Goal: Task Accomplishment & Management: Use online tool/utility

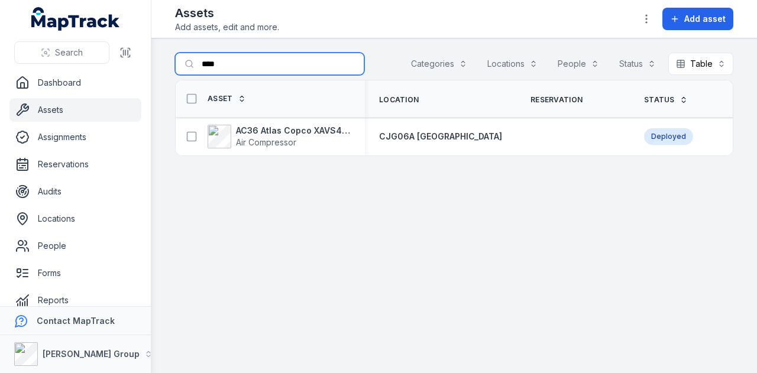
click at [267, 53] on input "****" at bounding box center [269, 64] width 189 height 22
type input "*"
click at [219, 64] on input "Search for assets" at bounding box center [269, 64] width 189 height 22
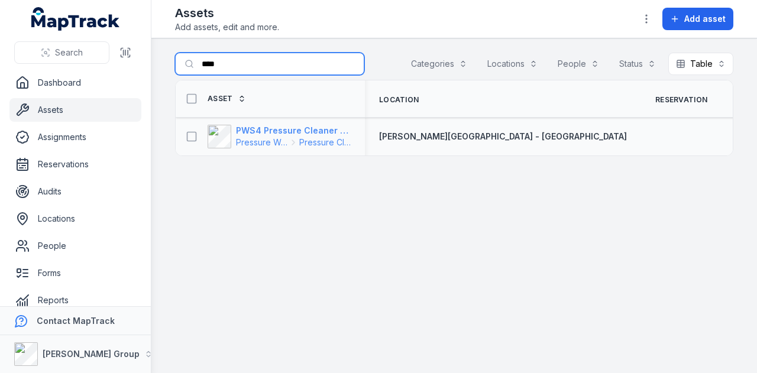
type input "****"
click at [289, 132] on strong "PWS4 Pressure Cleaner Skid Mounted" at bounding box center [293, 131] width 115 height 12
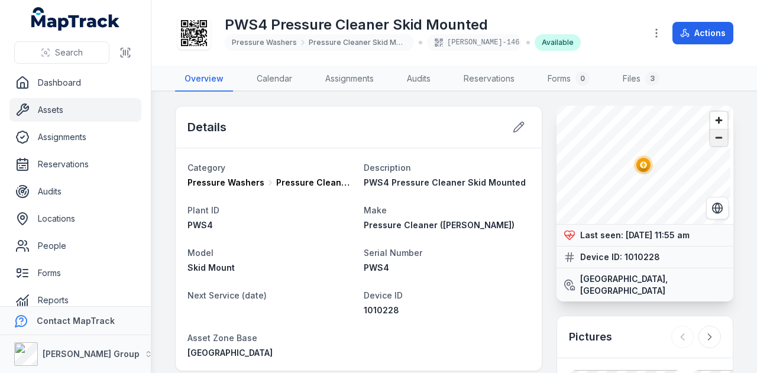
click at [711, 134] on span "Zoom out" at bounding box center [719, 138] width 17 height 17
click at [711, 135] on span "Zoom out" at bounding box center [719, 138] width 17 height 17
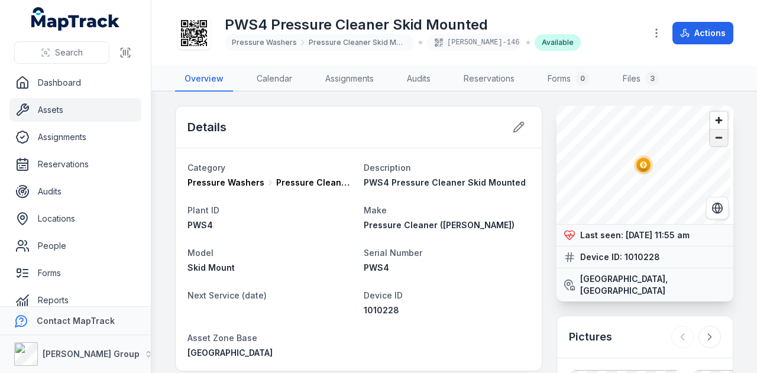
click at [711, 135] on span "Zoom out" at bounding box center [719, 138] width 17 height 17
click at [713, 146] on span "Zoom out" at bounding box center [719, 138] width 17 height 17
click at [711, 117] on span "Zoom in" at bounding box center [719, 120] width 17 height 17
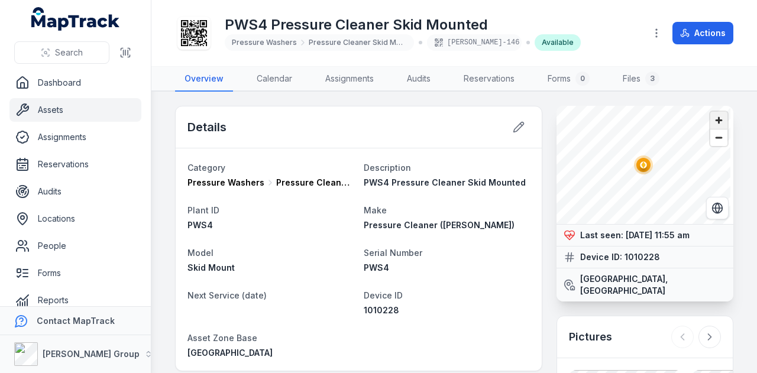
click at [711, 117] on span "Zoom in" at bounding box center [719, 120] width 17 height 17
click at [712, 216] on button "Switch to Satellite View" at bounding box center [717, 208] width 22 height 22
click at [712, 119] on span "Zoom in" at bounding box center [719, 120] width 17 height 17
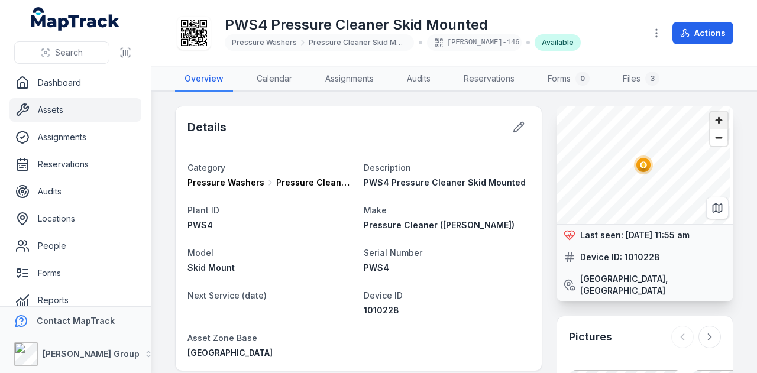
click at [712, 119] on span "Zoom in" at bounding box center [719, 120] width 17 height 17
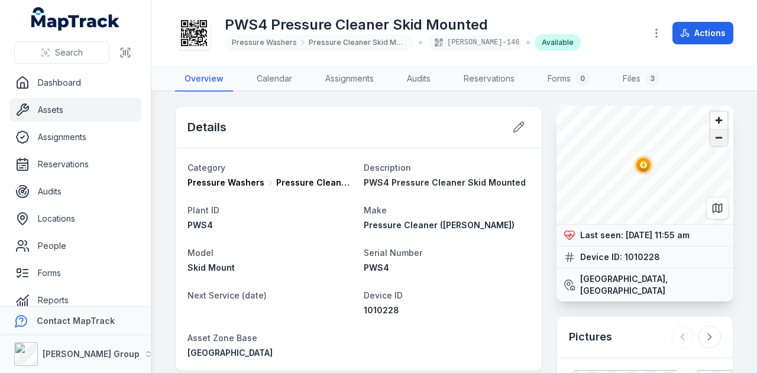
click at [711, 139] on span "Zoom out" at bounding box center [719, 138] width 17 height 17
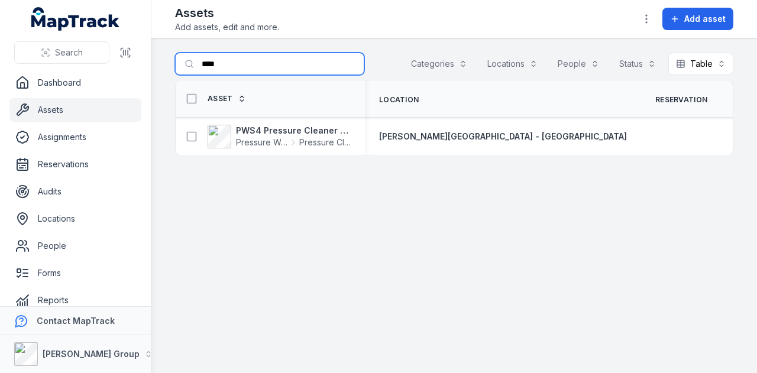
click at [235, 65] on input "****" at bounding box center [269, 64] width 189 height 22
type input "*"
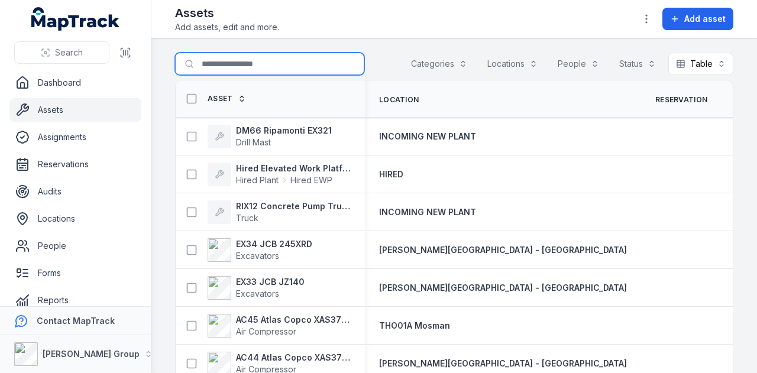
click at [315, 70] on input "Search for assets" at bounding box center [269, 64] width 189 height 22
click at [157, 114] on main "Search for assets Categories Locations People Status Table ***** Asset Location…" at bounding box center [454, 205] width 606 height 335
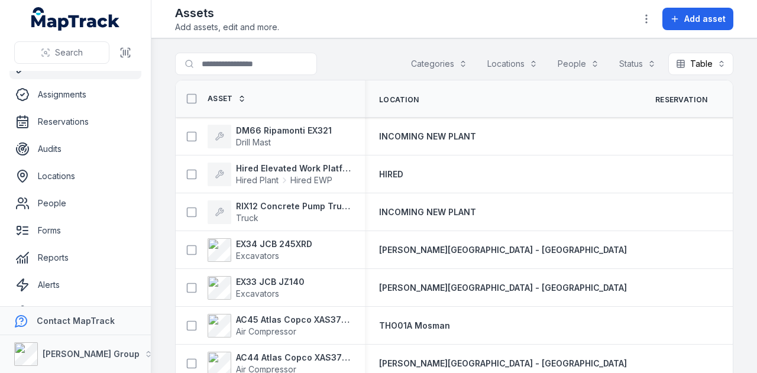
scroll to position [67, 0]
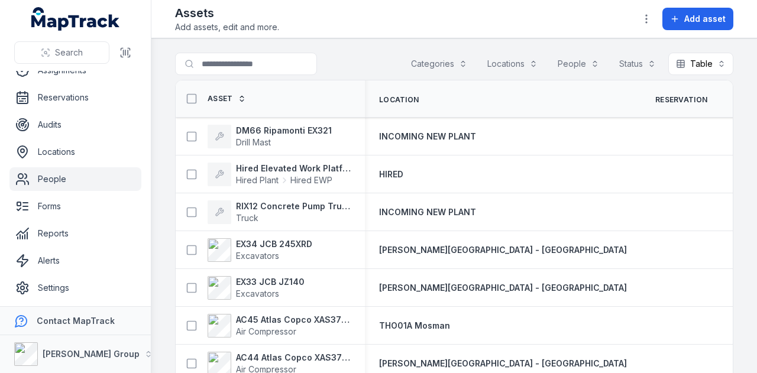
click at [72, 189] on link "People" at bounding box center [75, 179] width 132 height 24
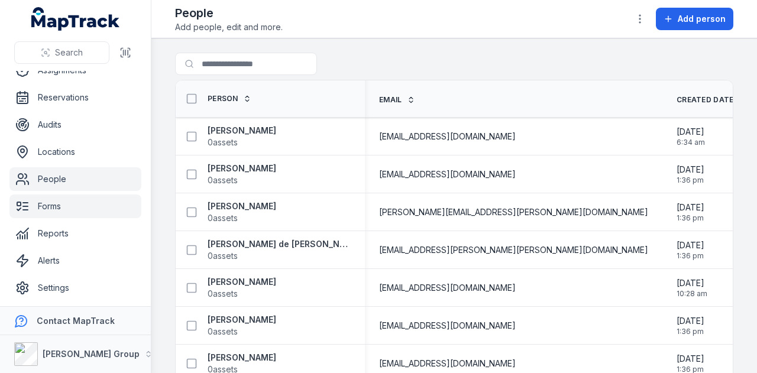
click at [113, 197] on link "Forms" at bounding box center [75, 207] width 132 height 24
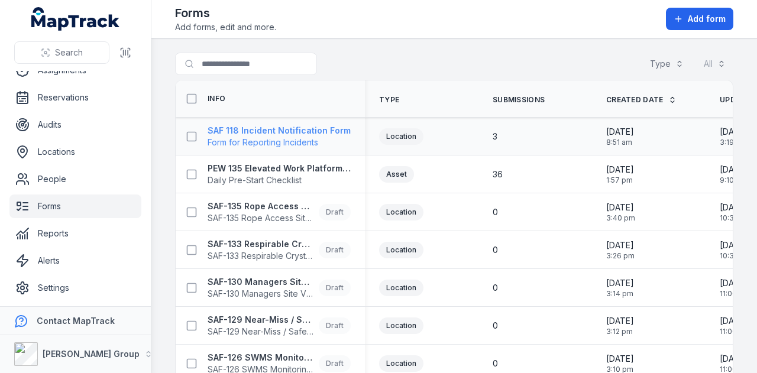
click at [296, 126] on strong "SAF 118 Incident Notification Form" at bounding box center [279, 131] width 143 height 12
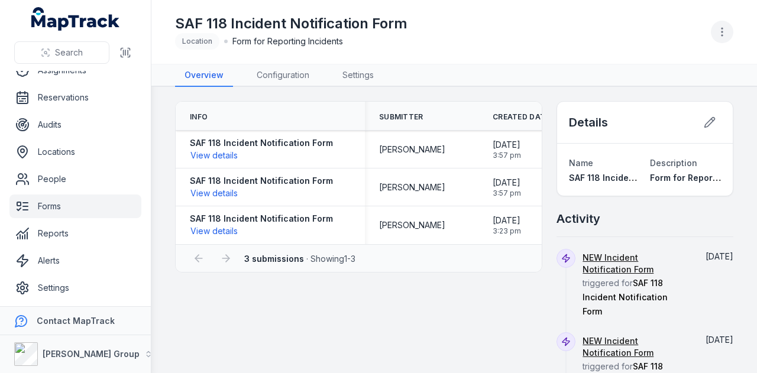
click at [718, 25] on button "button" at bounding box center [722, 32] width 22 height 22
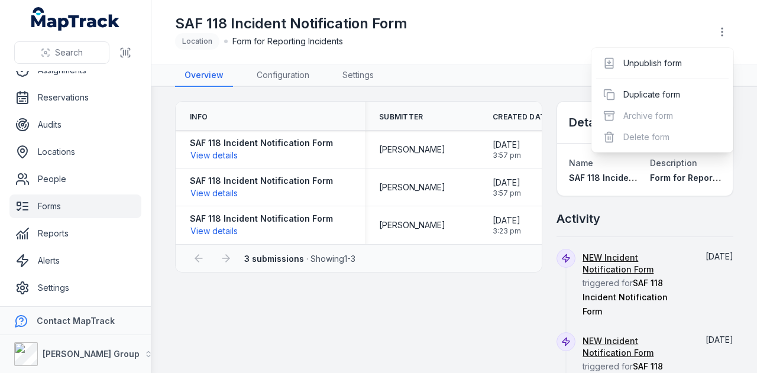
click at [370, 72] on div "Toggle Navigation SAF 118 Incident Notification Form Location Form for Reportin…" at bounding box center [454, 186] width 606 height 373
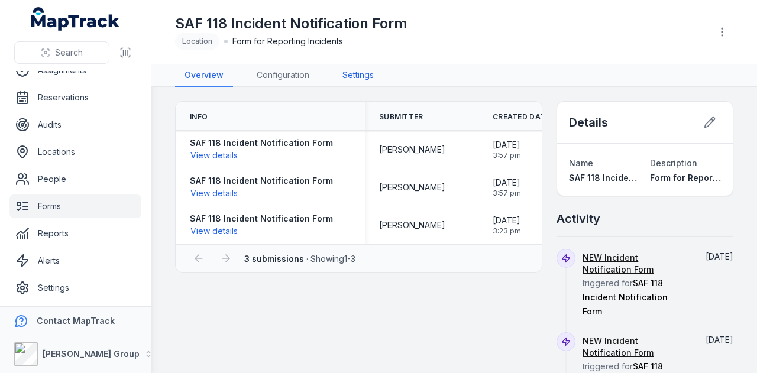
click at [360, 79] on link "Settings" at bounding box center [358, 75] width 50 height 22
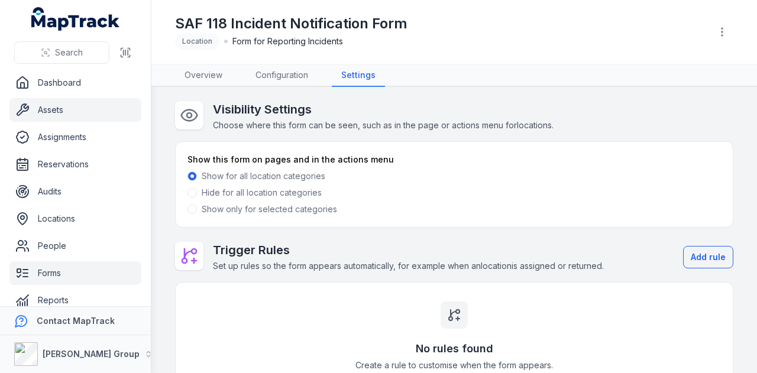
click at [112, 107] on link "Assets" at bounding box center [75, 110] width 132 height 24
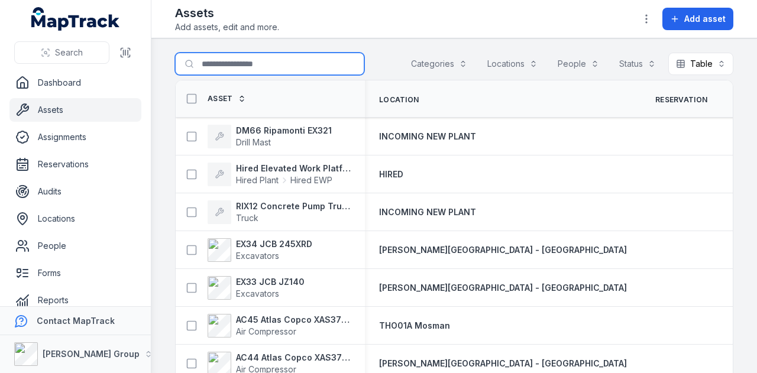
click at [282, 66] on input "Search for assets" at bounding box center [269, 64] width 189 height 22
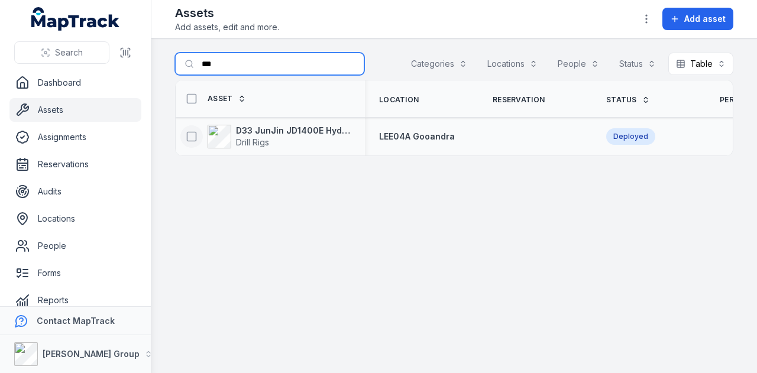
type input "***"
click at [188, 134] on icon at bounding box center [192, 137] width 12 height 12
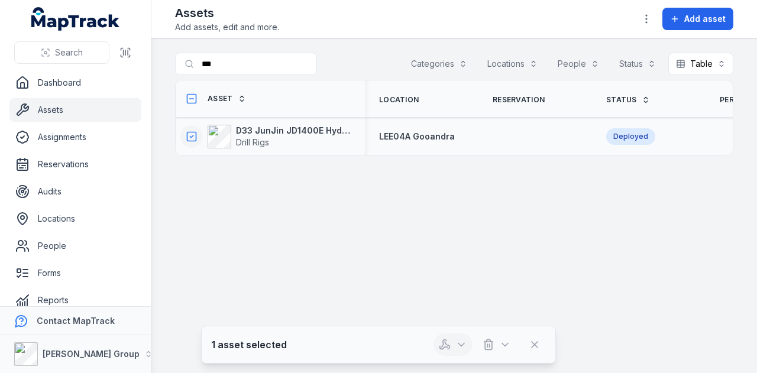
click at [459, 349] on icon "button" at bounding box center [462, 345] width 12 height 12
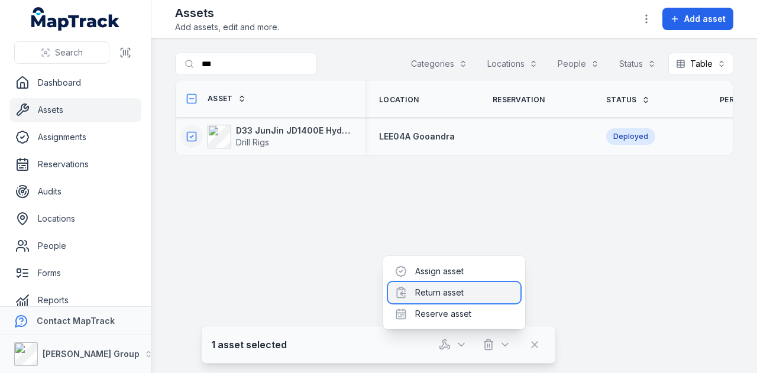
click at [454, 295] on div "Return asset" at bounding box center [454, 292] width 133 height 21
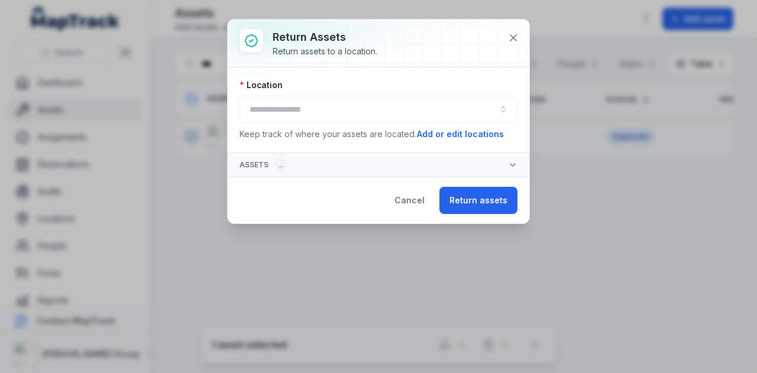
click at [331, 105] on div at bounding box center [379, 109] width 278 height 27
click at [331, 105] on button "button" at bounding box center [379, 109] width 278 height 27
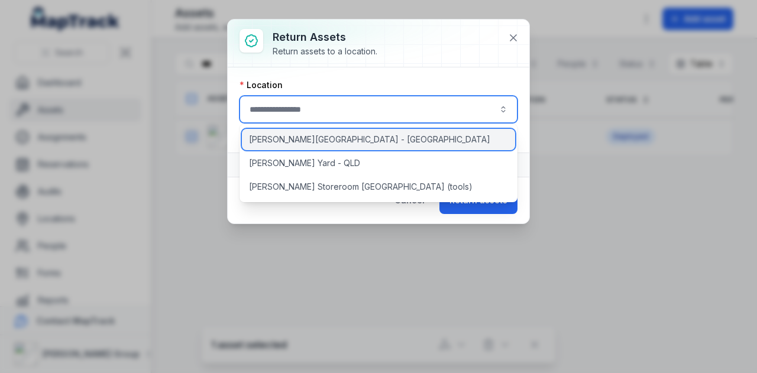
click at [333, 135] on div "[PERSON_NAME][GEOGRAPHIC_DATA] - [GEOGRAPHIC_DATA]" at bounding box center [379, 139] width 274 height 21
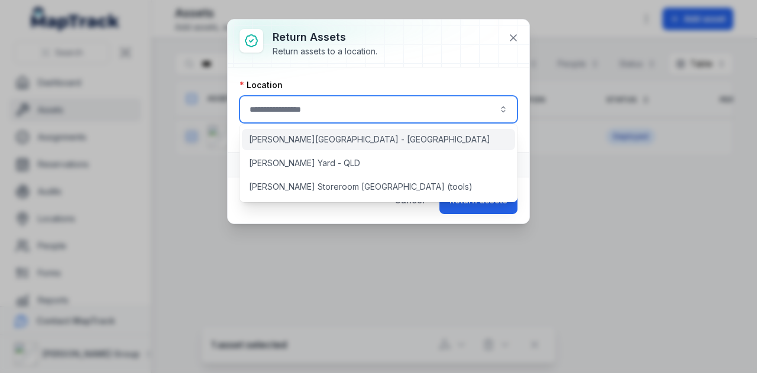
type input "**********"
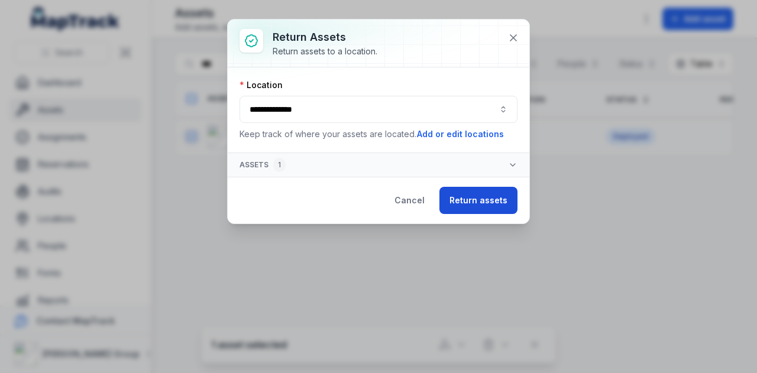
click at [475, 198] on button "Return assets" at bounding box center [479, 200] width 78 height 27
